Goal: Transaction & Acquisition: Purchase product/service

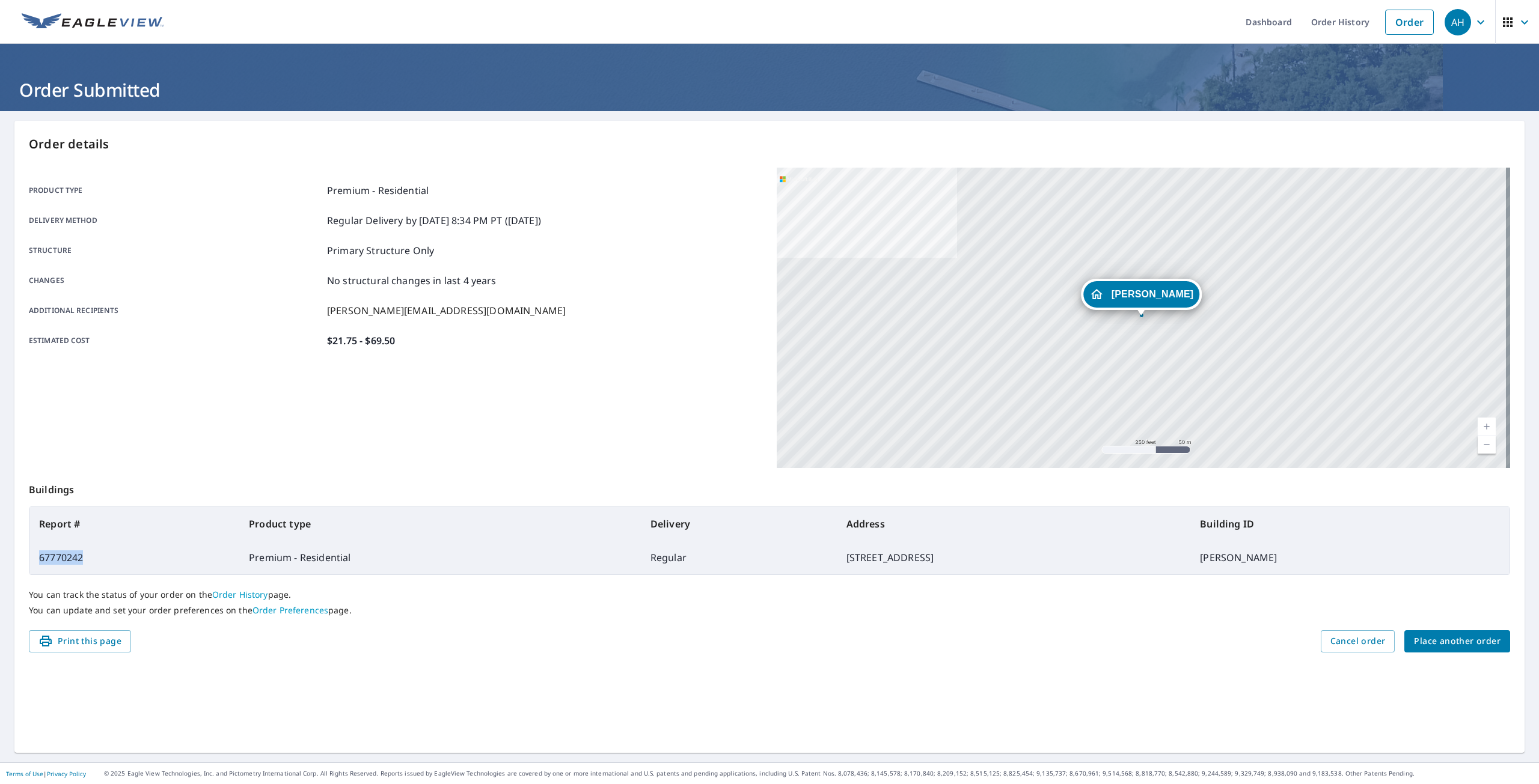
click at [1424, 631] on button "Place another order" at bounding box center [1457, 641] width 106 height 22
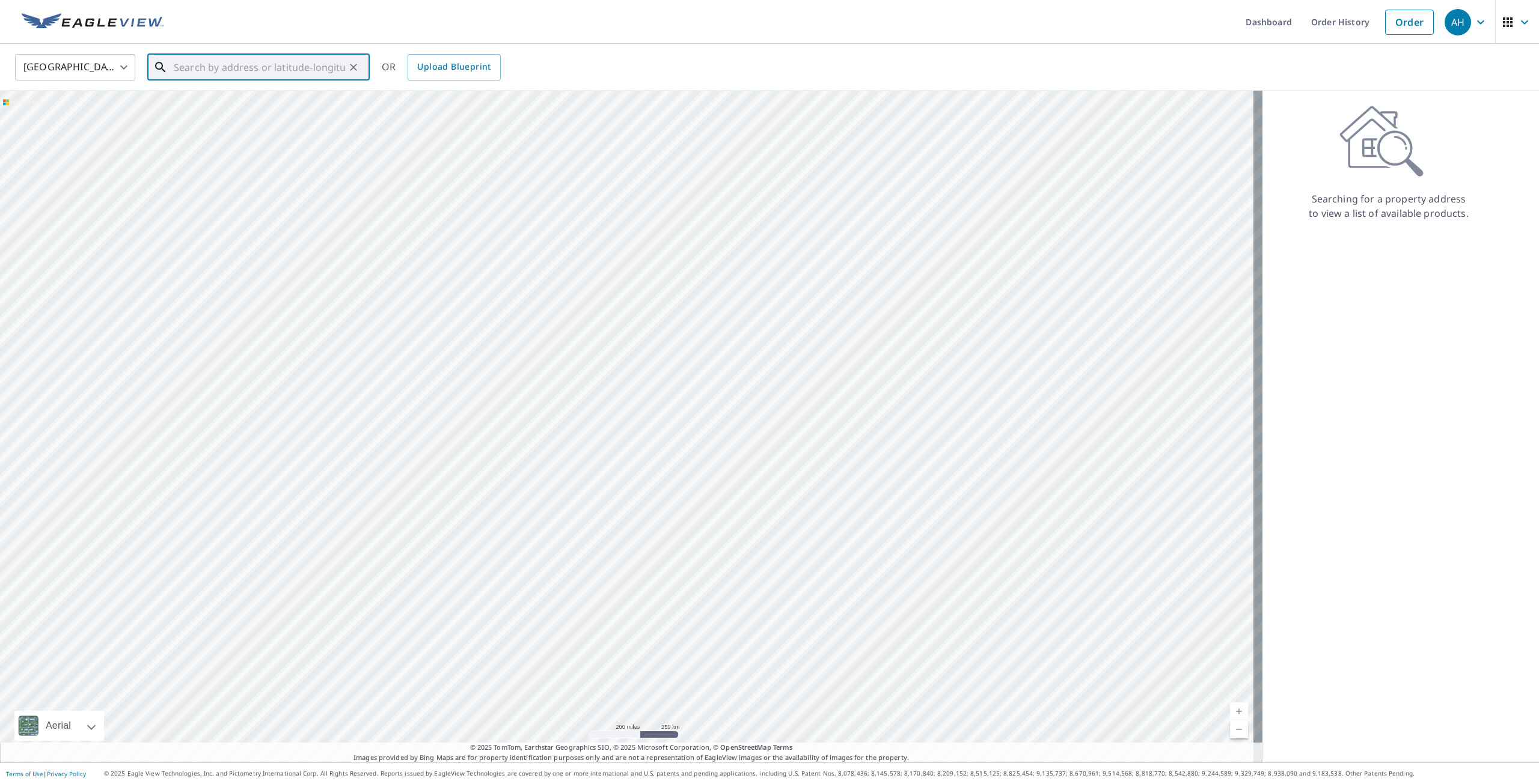
click at [234, 61] on input "text" at bounding box center [260, 67] width 172 height 33
paste input "[STREET_ADDRESS][PERSON_NAME]"
click at [270, 112] on p "Metamora, MI 48455" at bounding box center [266, 115] width 189 height 12
type input "[STREET_ADDRESS][PERSON_NAME]"
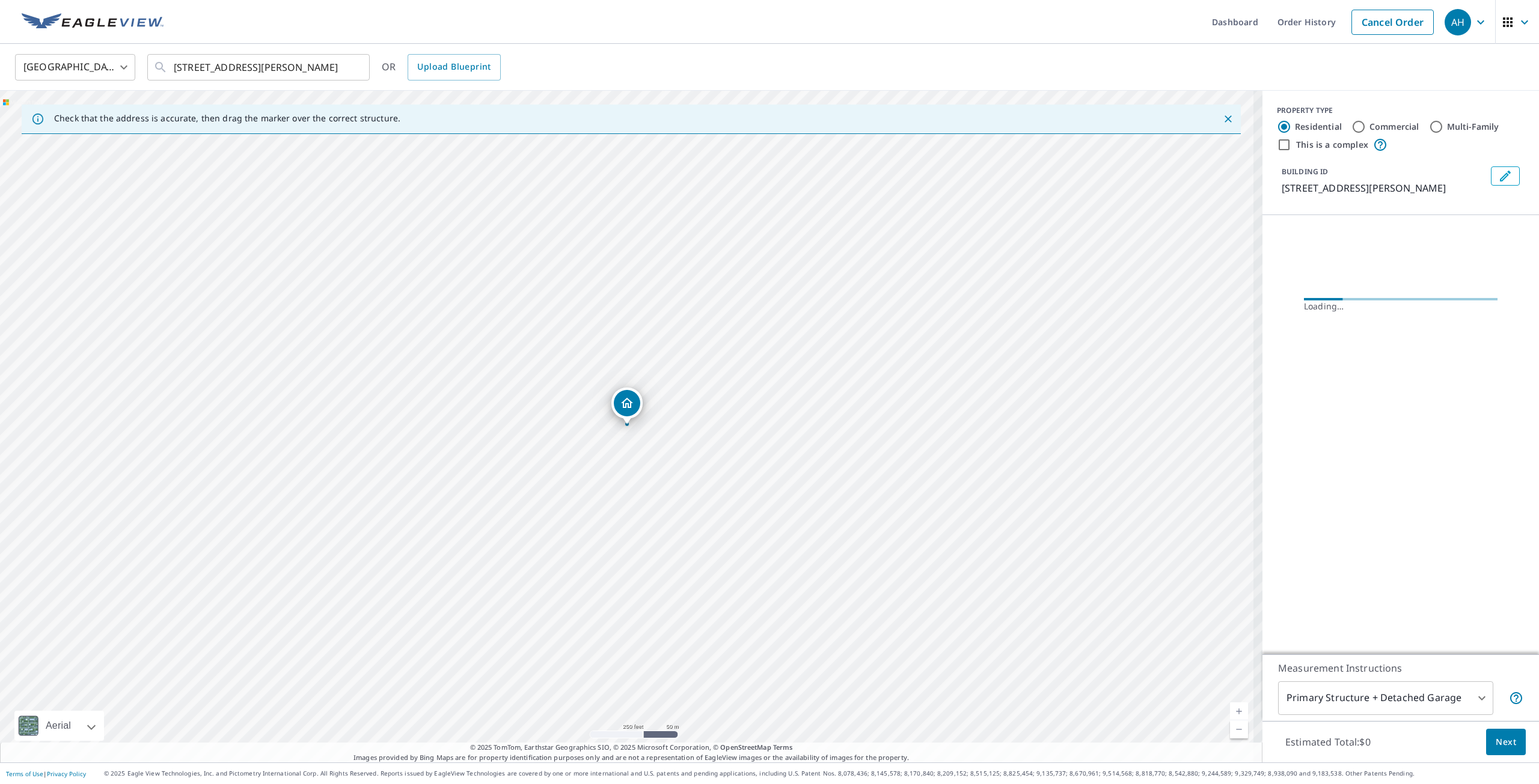
scroll to position [0, 0]
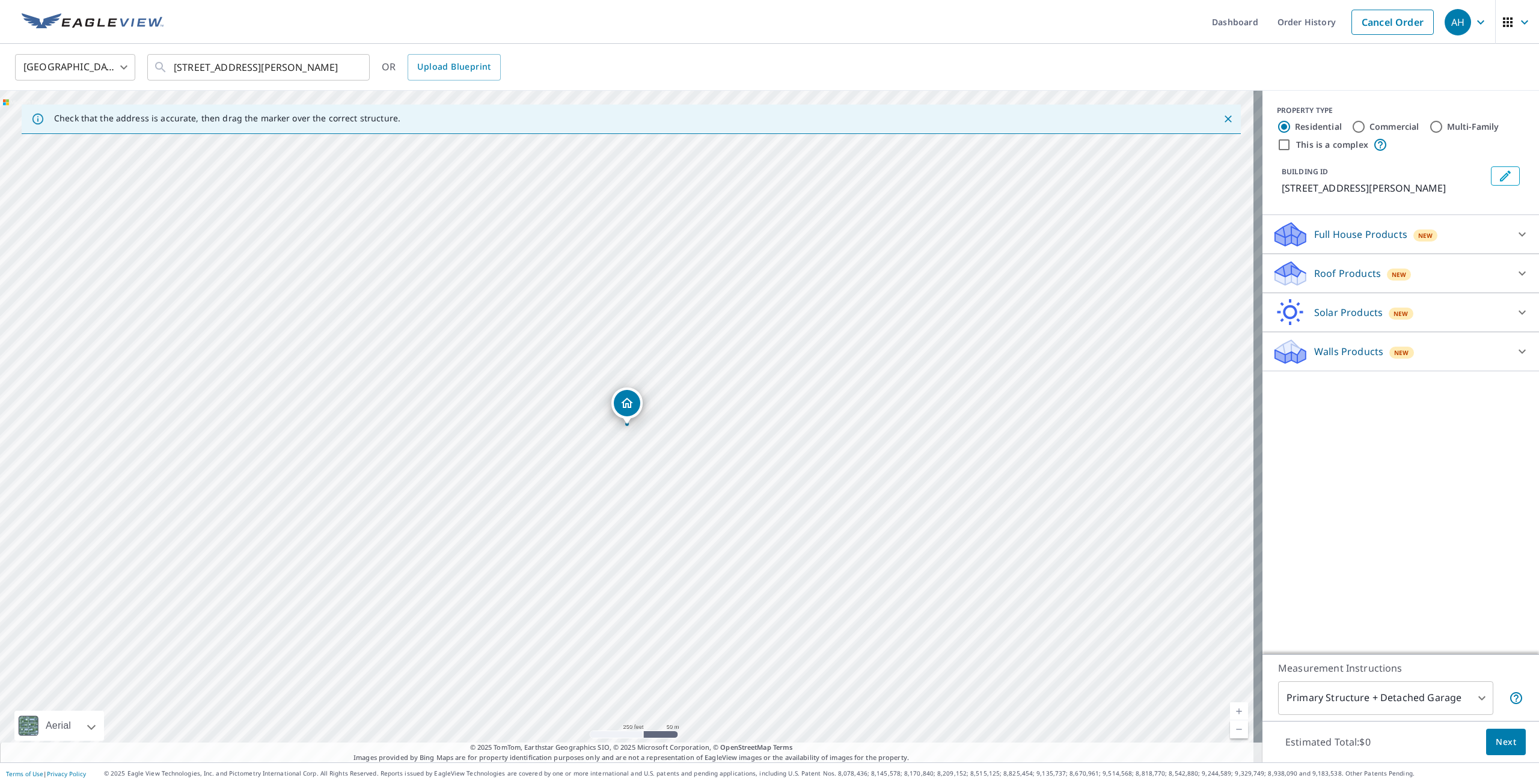
click at [1500, 178] on icon "Edit building 1" at bounding box center [1505, 175] width 10 height 10
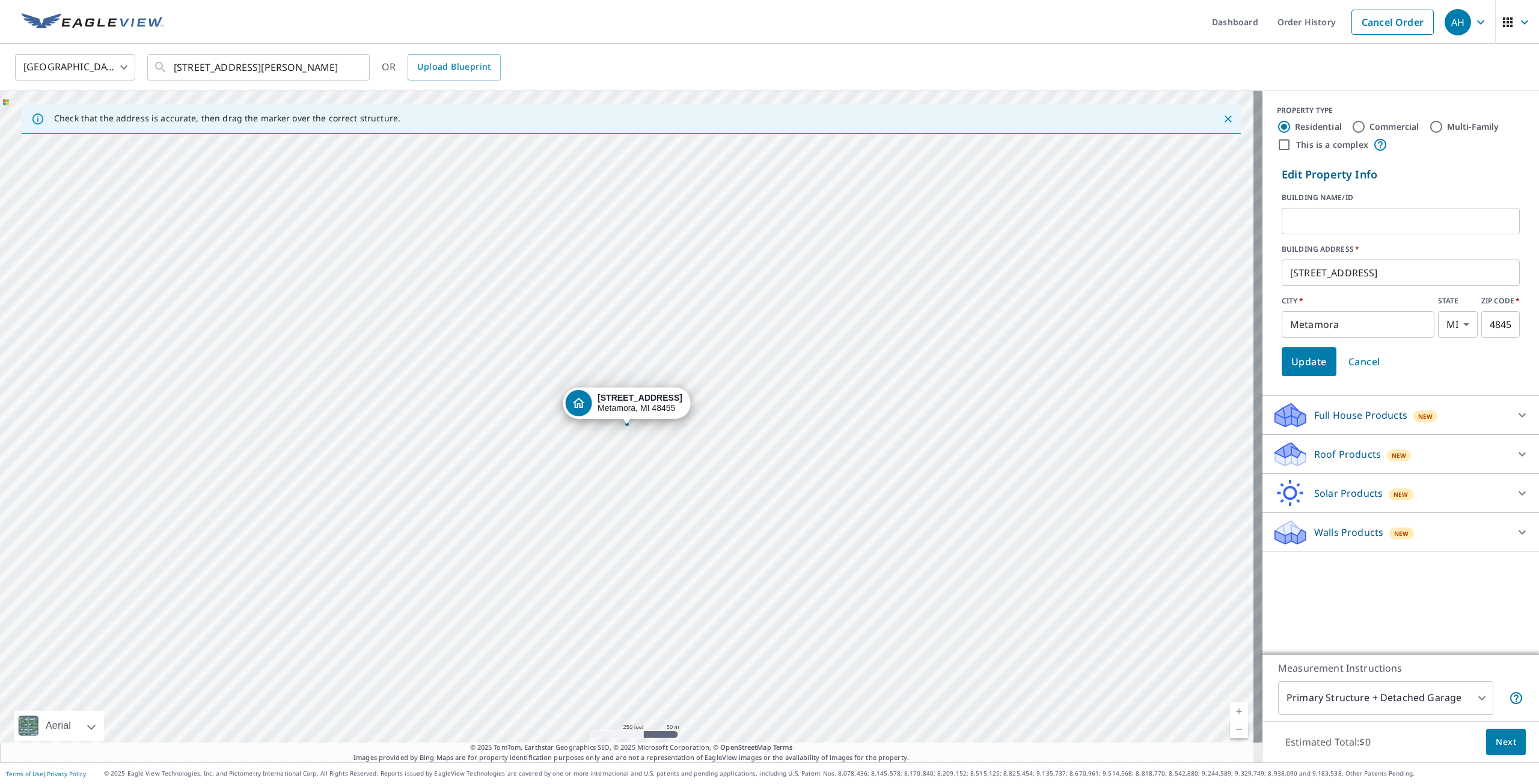
click at [1314, 219] on input "text" at bounding box center [1402, 220] width 239 height 33
type input "d"
paste input "[PERSON_NAME] and [PERSON_NAME]"
type input "[PERSON_NAME] and [PERSON_NAME]"
click at [1313, 361] on span "Update" at bounding box center [1309, 362] width 35 height 17
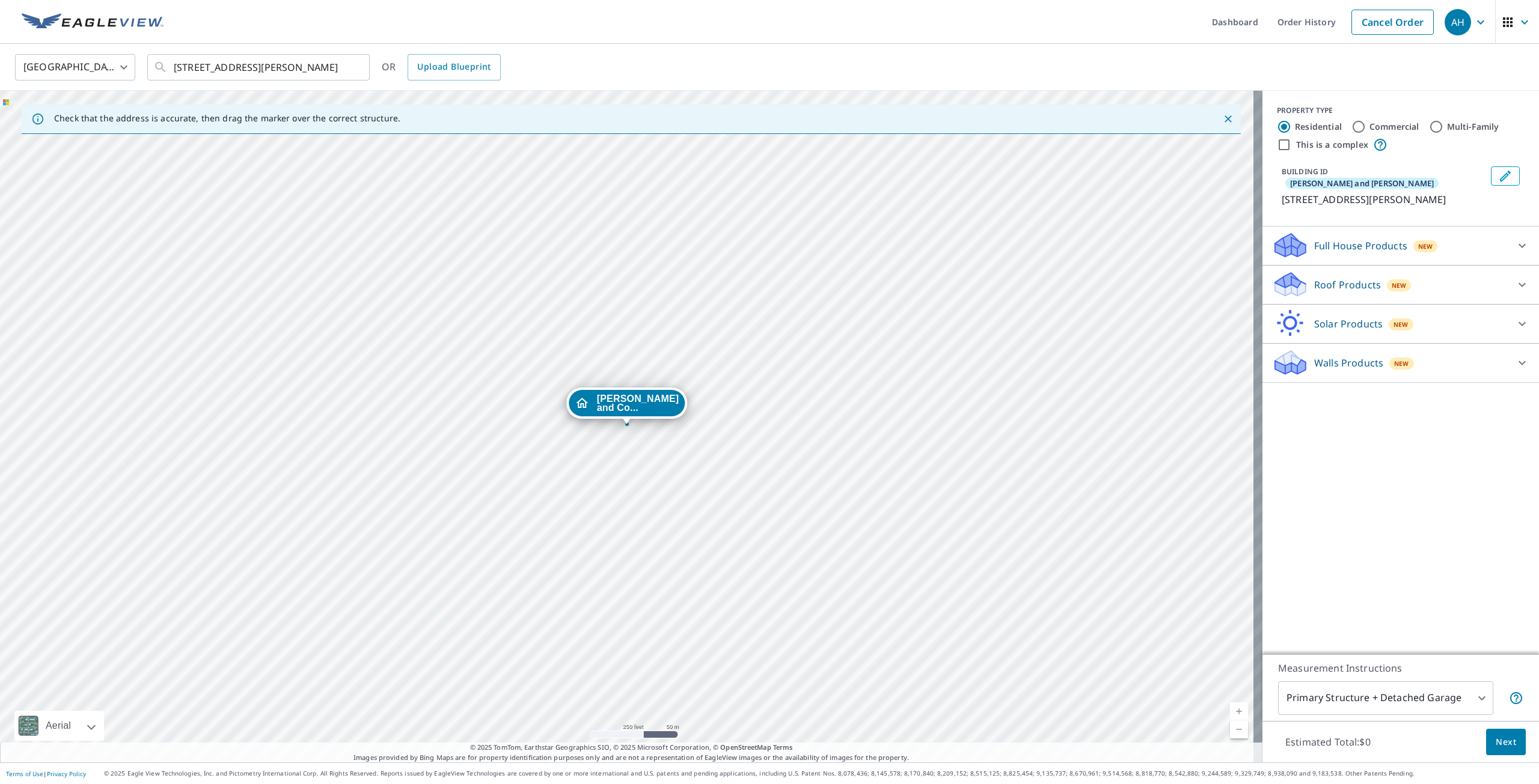
click at [1333, 280] on p "Roof Products" at bounding box center [1348, 284] width 67 height 14
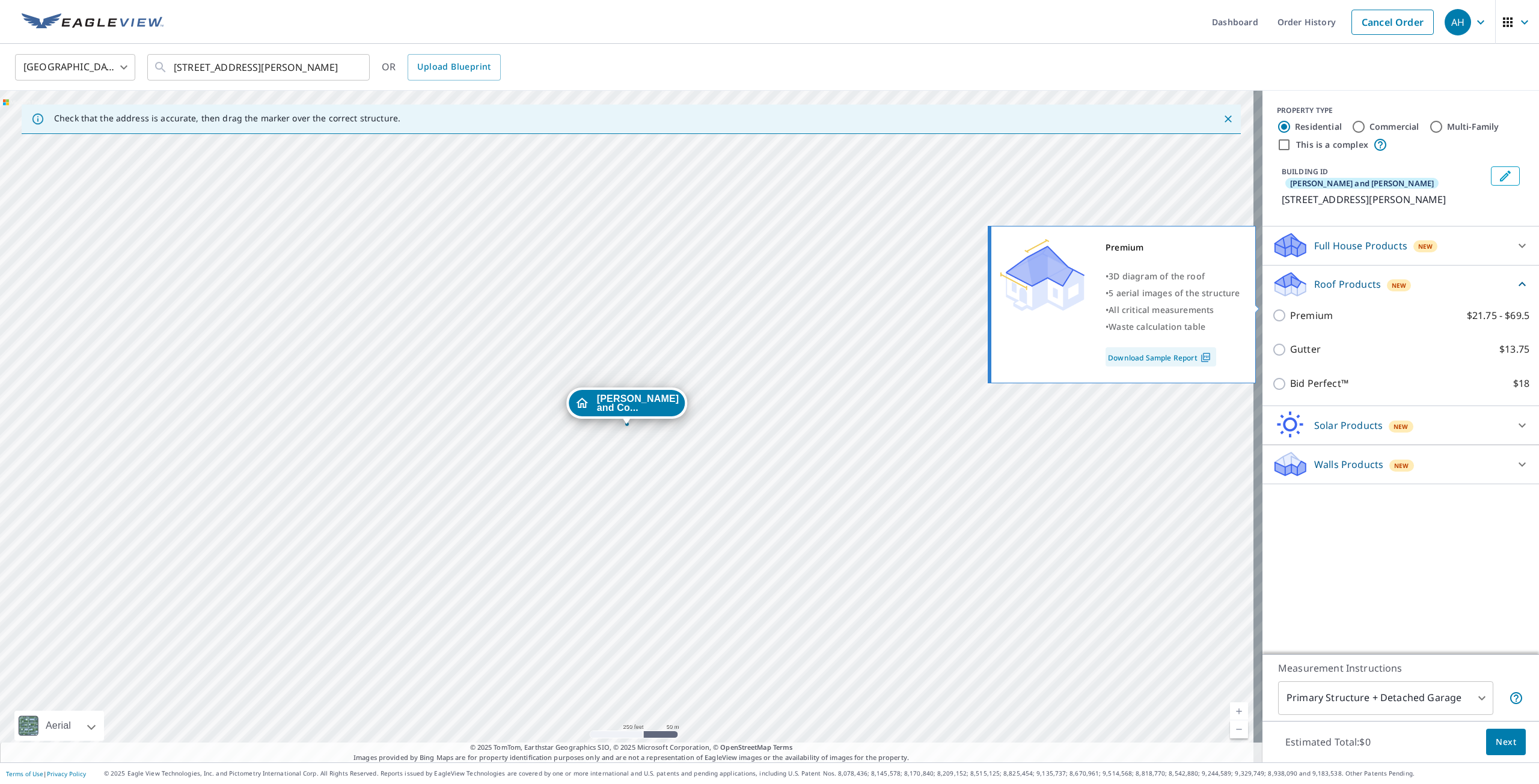
click at [1273, 308] on input "Premium $21.75 - $69.5" at bounding box center [1281, 315] width 18 height 14
checkbox input "true"
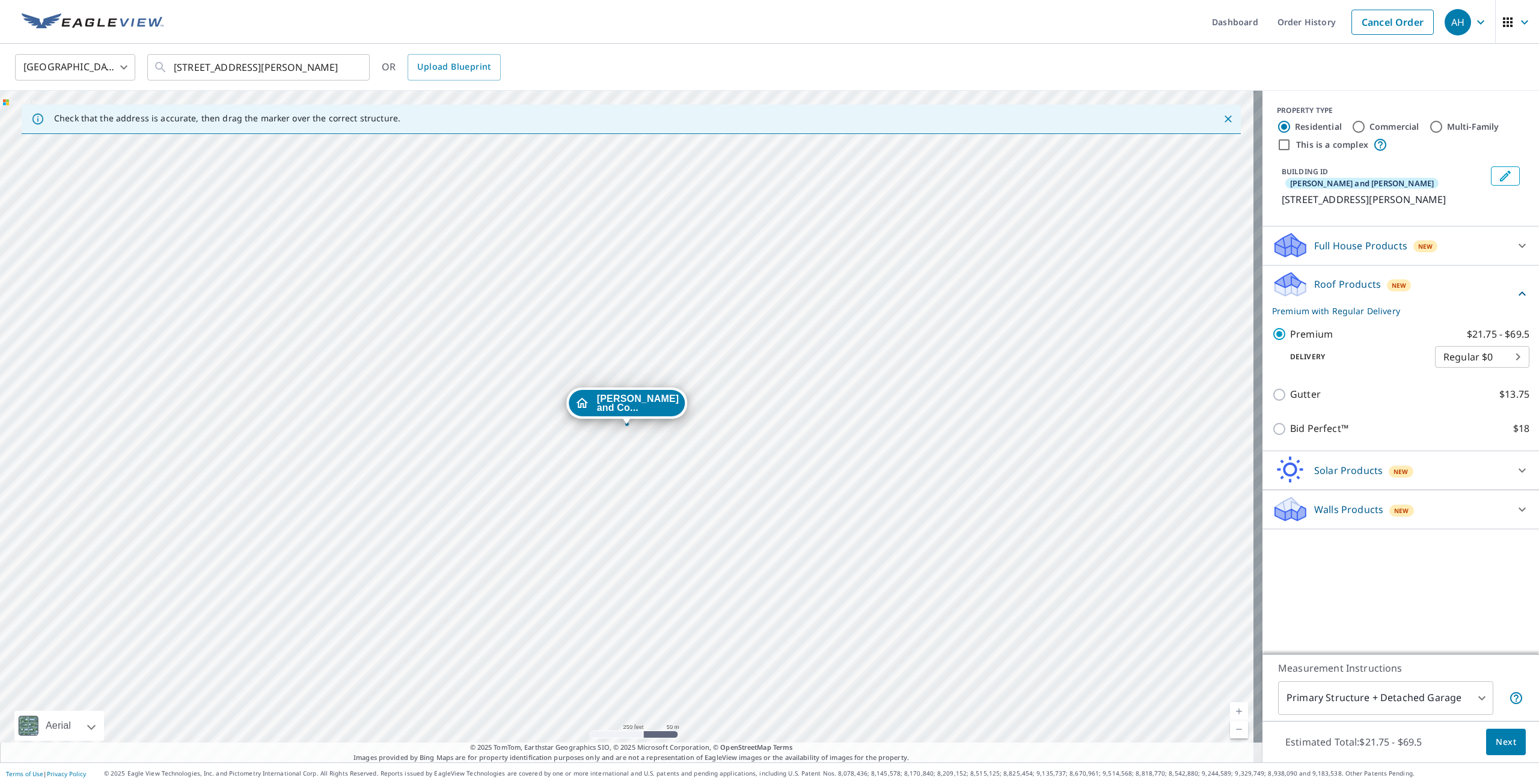
click at [1396, 700] on body "AH AH Dashboard Order History Cancel Order AH [GEOGRAPHIC_DATA] [GEOGRAPHIC_DAT…" at bounding box center [769, 392] width 1539 height 784
click at [1404, 717] on li "Primary Structure Only" at bounding box center [1377, 715] width 216 height 22
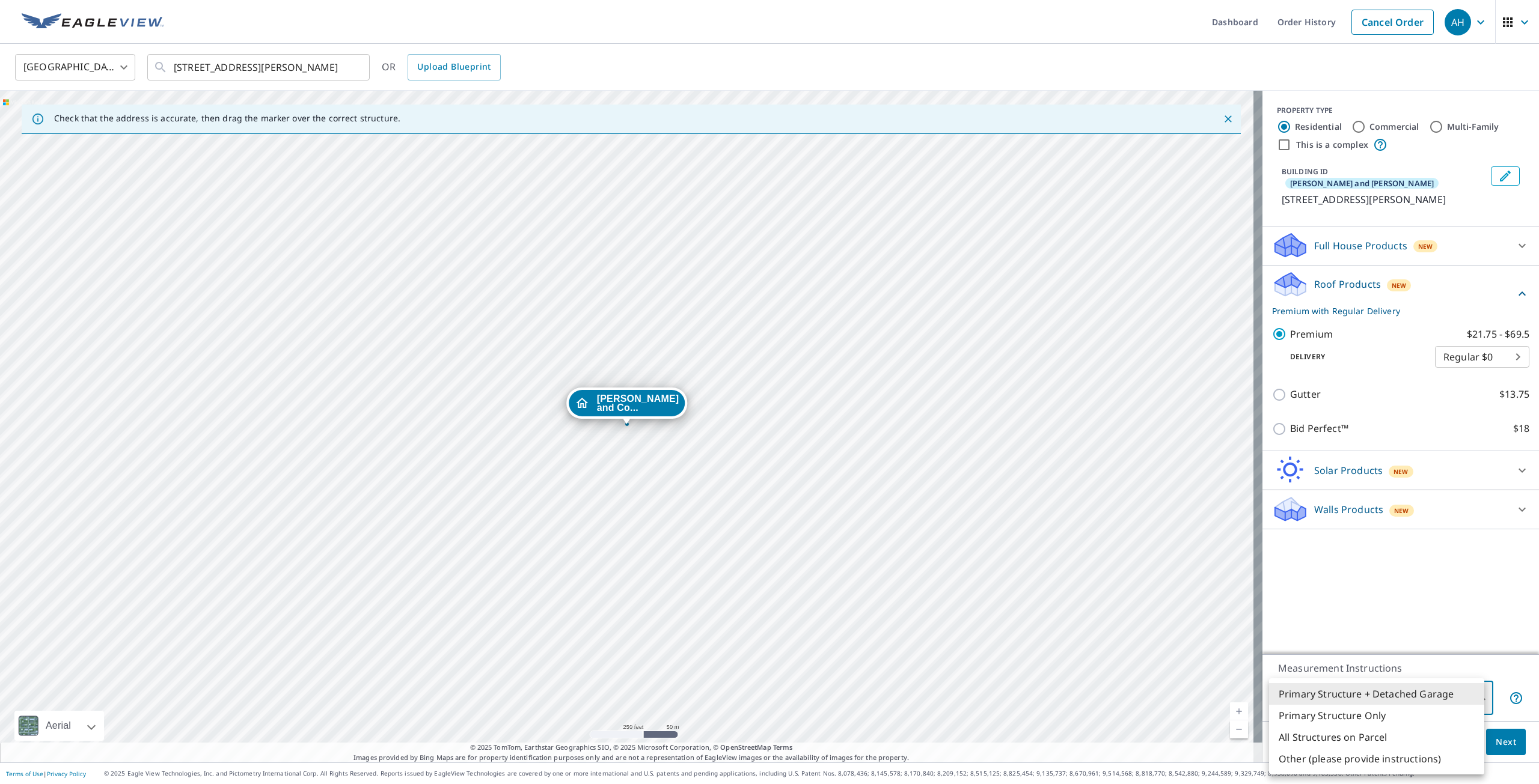
type input "2"
click at [1496, 746] on span "Next" at bounding box center [1506, 743] width 20 height 15
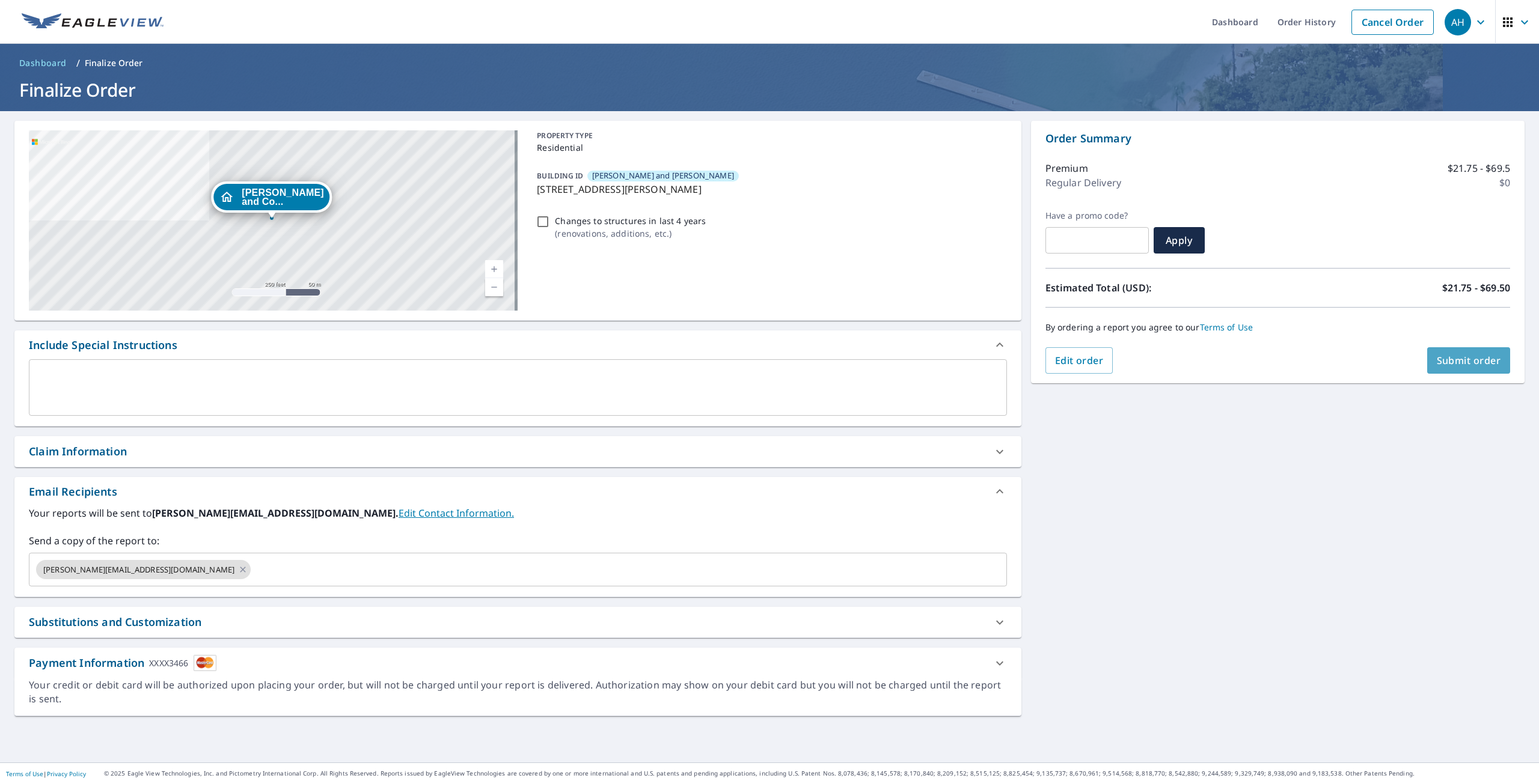
click at [1453, 365] on span "Submit order" at bounding box center [1468, 361] width 64 height 13
checkbox input "true"
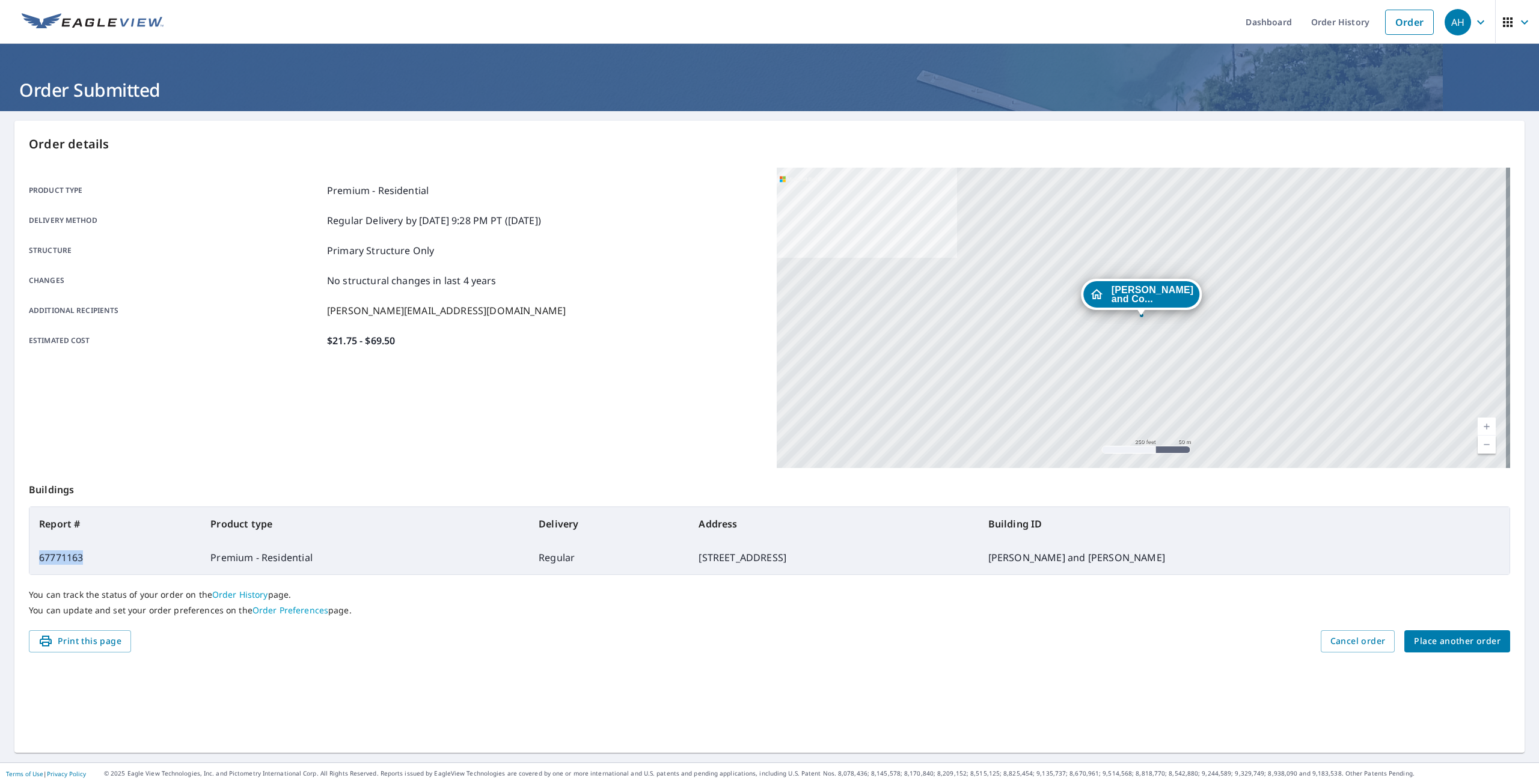
drag, startPoint x: 91, startPoint y: 558, endPoint x: 37, endPoint y: 558, distance: 54.0
click at [37, 558] on td "67771163" at bounding box center [115, 557] width 172 height 33
copy td "67771163"
